Goal: Task Accomplishment & Management: Use online tool/utility

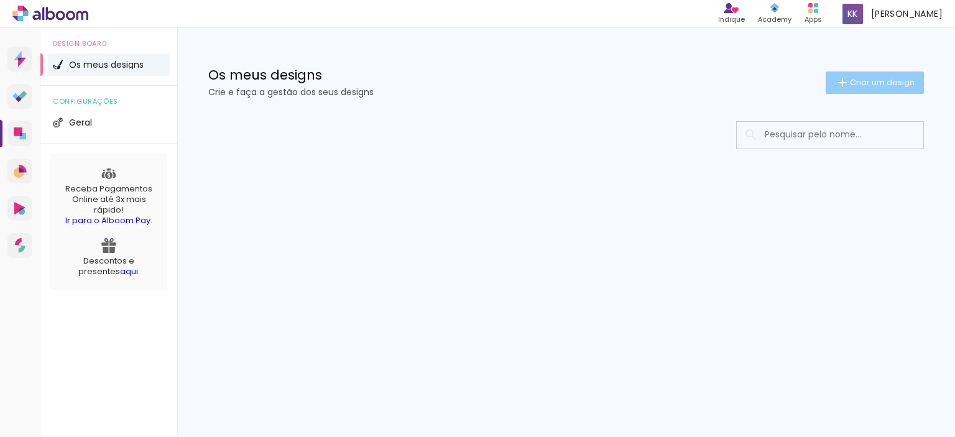
click at [887, 83] on span "Criar um design" at bounding box center [882, 82] width 65 height 8
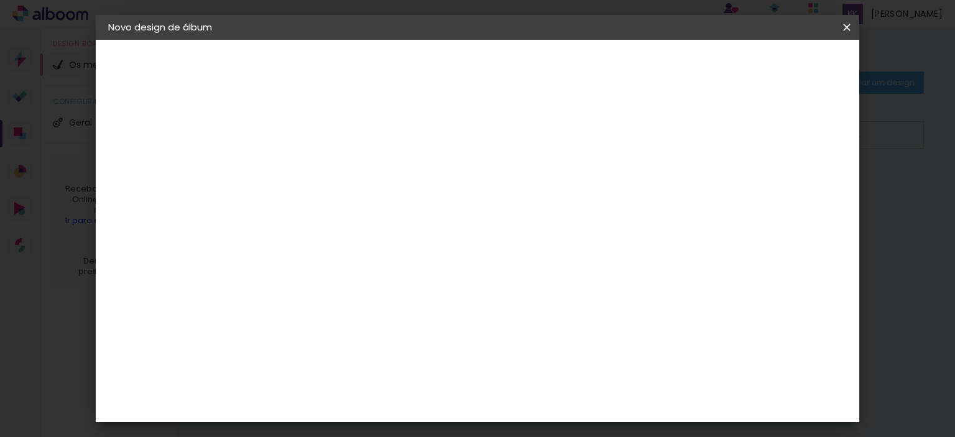
click at [312, 170] on input at bounding box center [312, 166] width 0 height 19
type input "teste 1"
type paper-input "teste 1"
click at [439, 72] on paper-button "Avançar" at bounding box center [408, 65] width 61 height 21
click at [522, 199] on paper-item "Tamanho Livre" at bounding box center [468, 188] width 108 height 27
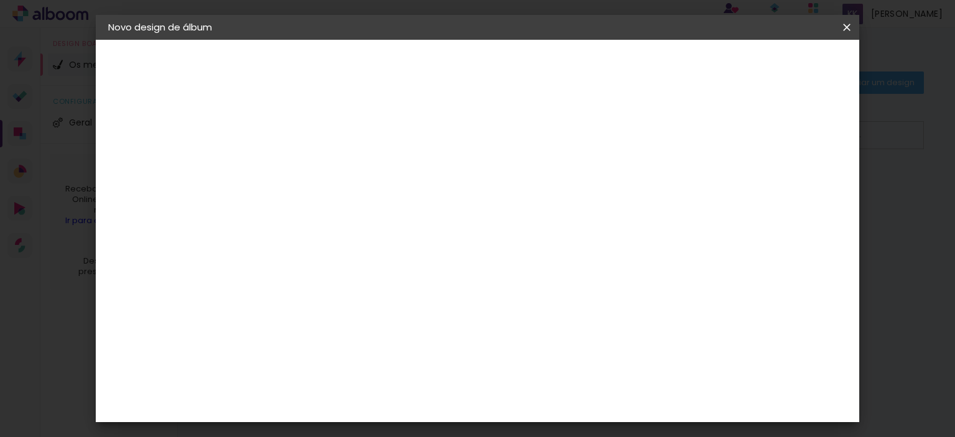
click at [0, 0] on slot "Avançar" at bounding box center [0, 0] width 0 height 0
click at [281, 223] on input "30" at bounding box center [272, 225] width 32 height 19
type input "20"
type paper-input "20"
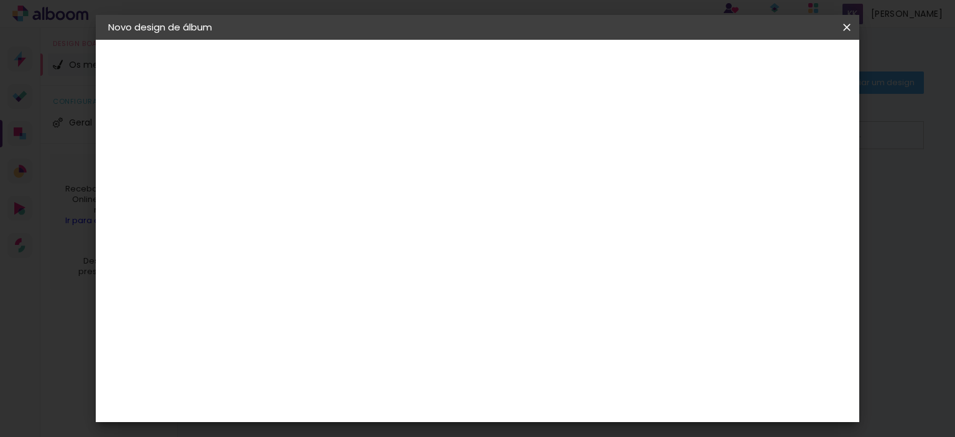
click at [435, 196] on span "30" at bounding box center [435, 195] width 21 height 19
click at [440, 309] on span "30" at bounding box center [435, 311] width 21 height 19
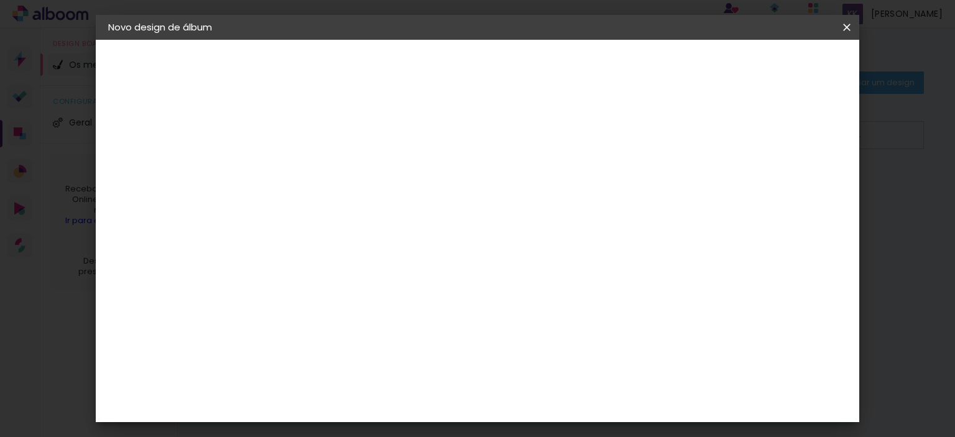
click at [440, 309] on span "30" at bounding box center [435, 311] width 21 height 19
click at [662, 119] on div "30 cm cm cm mm A maioria dos laboratórios sugere 5mm de margem." at bounding box center [528, 70] width 543 height 100
click at [563, 403] on div "cm" at bounding box center [570, 401] width 15 height 19
type input "6"
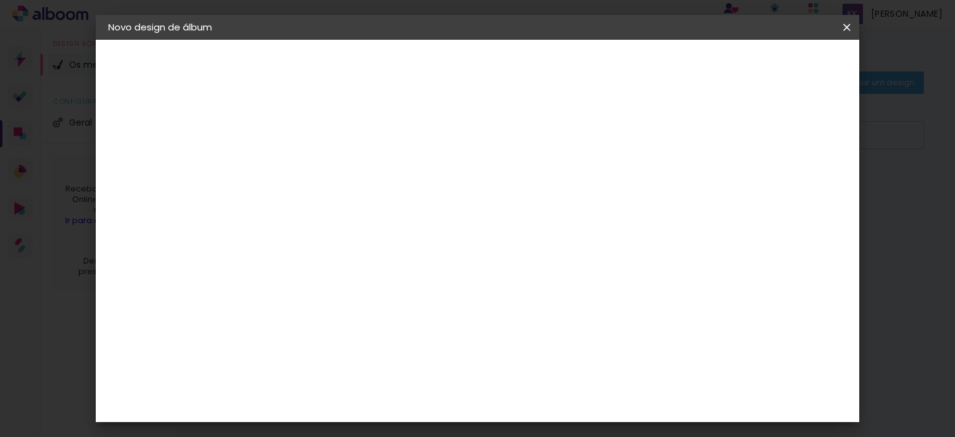
scroll to position [47, 0]
type input "40"
type paper-input "40"
click at [769, 62] on span "Iniciar design" at bounding box center [741, 66] width 57 height 9
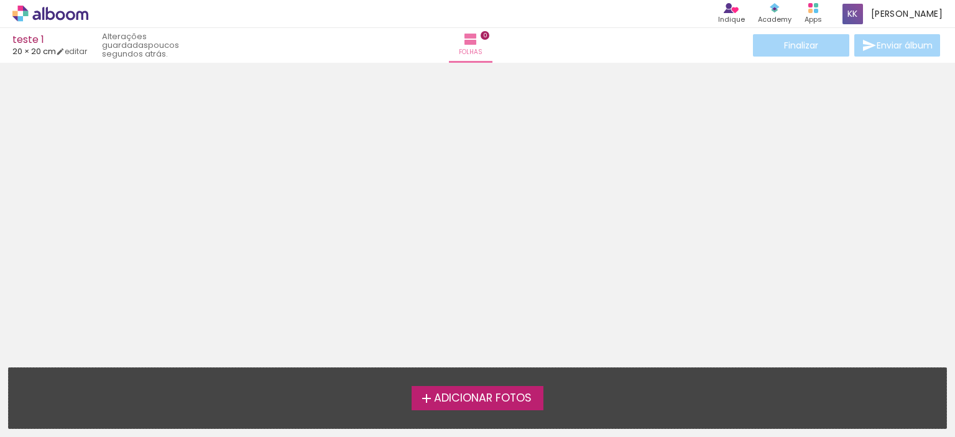
scroll to position [39, 0]
click at [470, 404] on span "Adicionar Fotos" at bounding box center [483, 398] width 98 height 11
click at [0, 0] on input "file" at bounding box center [0, 0] width 0 height 0
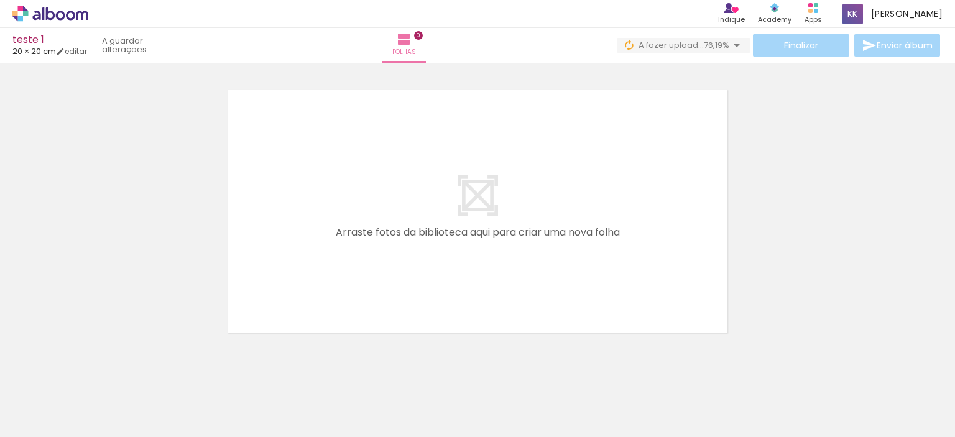
scroll to position [0, 613]
